Goal: Find specific page/section: Find specific page/section

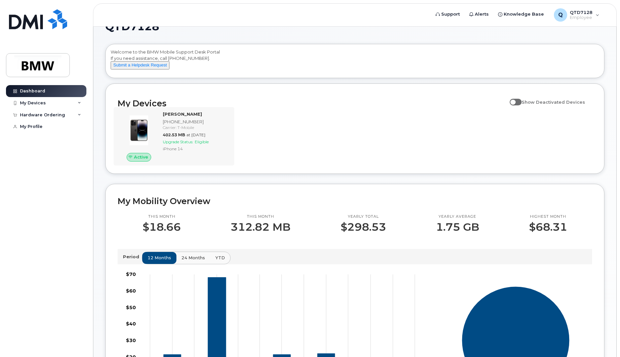
scroll to position [13, 0]
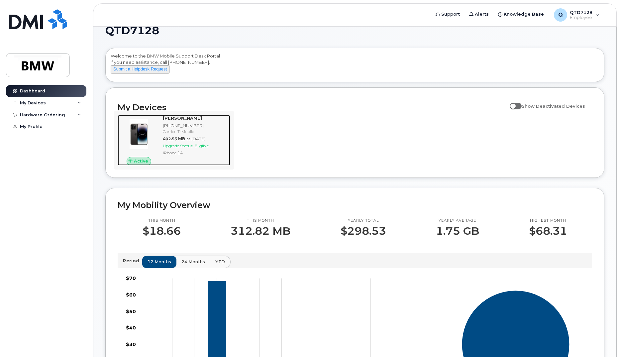
click at [191, 129] on div "[PHONE_NUMBER]" at bounding box center [195, 126] width 65 height 6
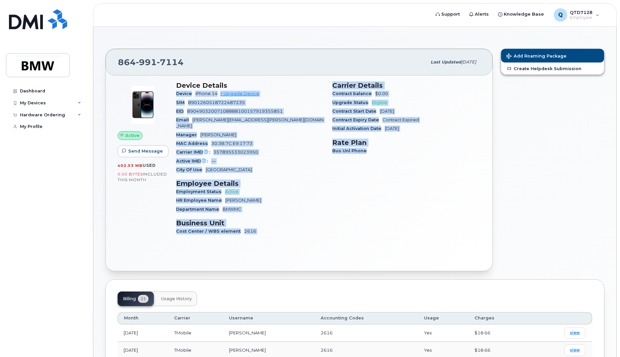
drag, startPoint x: 385, startPoint y: 149, endPoint x: 326, endPoint y: 84, distance: 87.5
click at [327, 85] on div "Device Details Device iPhone 14 + Upgrade Device SIM 8901260518722487235 EID 89…" at bounding box center [328, 160] width 312 height 167
drag, startPoint x: 326, startPoint y: 84, endPoint x: 310, endPoint y: 91, distance: 17.2
click at [310, 91] on div "Device iPhone 14 + Upgrade Device" at bounding box center [250, 93] width 148 height 9
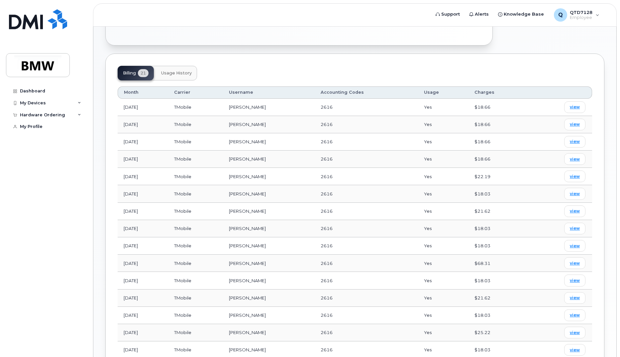
scroll to position [233, 0]
